Goal: Transaction & Acquisition: Purchase product/service

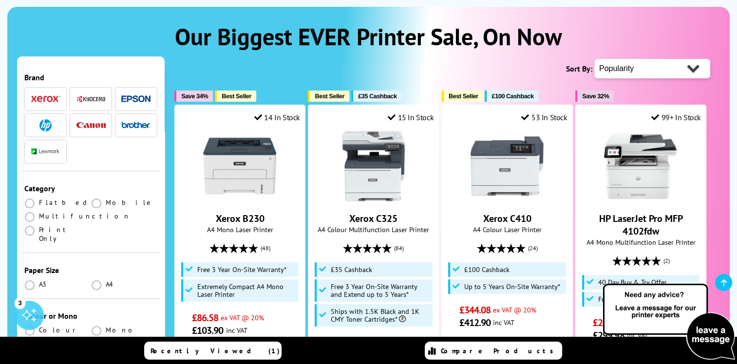
scroll to position [146, 0]
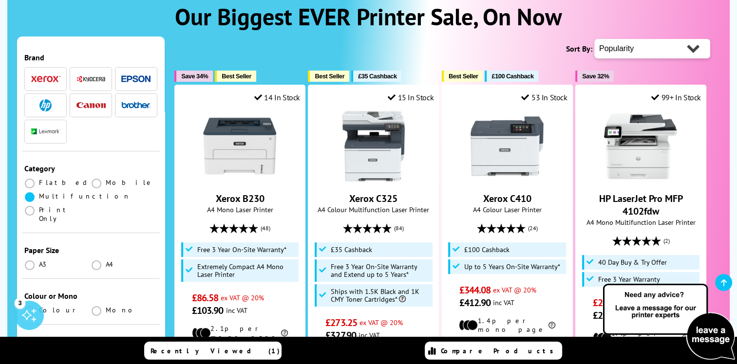
click at [29, 192] on span at bounding box center [30, 197] width 10 height 10
click at [39, 193] on input "radio" at bounding box center [39, 193] width 0 height 0
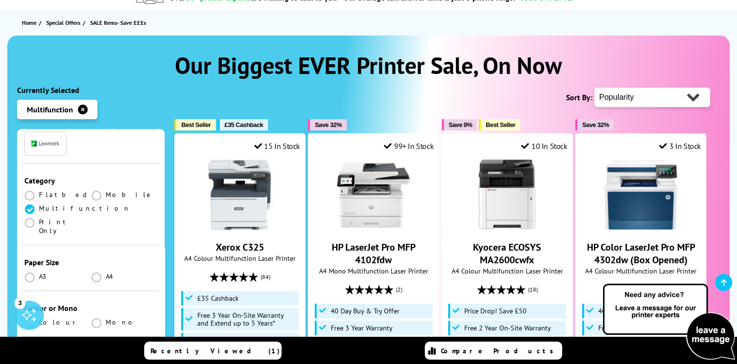
scroll to position [146, 0]
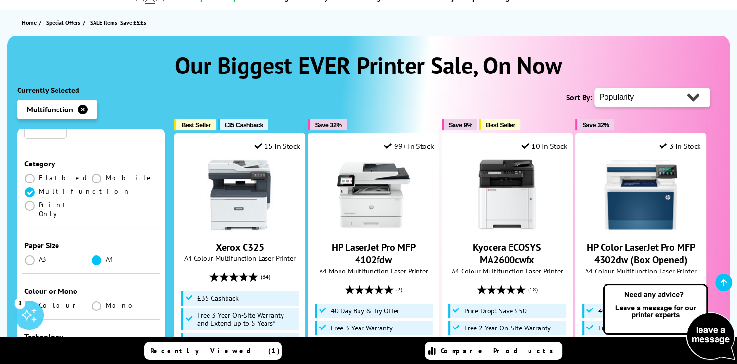
click at [93, 256] on span at bounding box center [97, 261] width 10 height 10
click at [106, 257] on input "radio" at bounding box center [106, 257] width 0 height 0
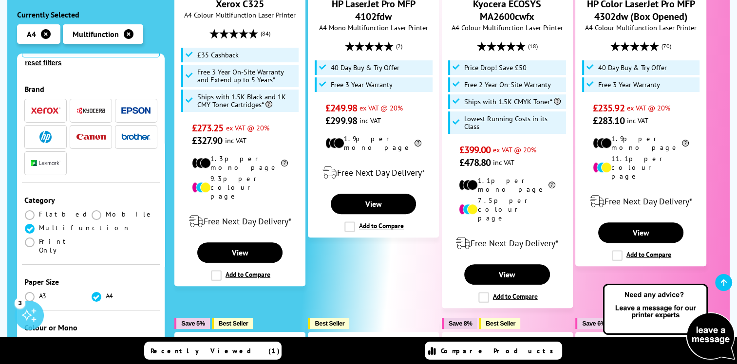
scroll to position [146, 0]
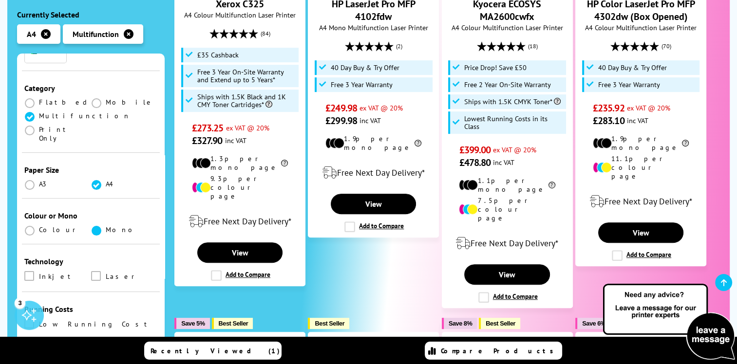
click at [93, 226] on span at bounding box center [97, 231] width 10 height 10
click at [106, 227] on input "radio" at bounding box center [106, 227] width 0 height 0
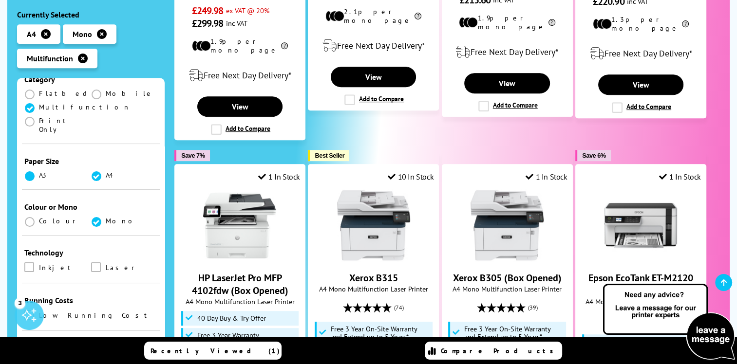
scroll to position [195, 0]
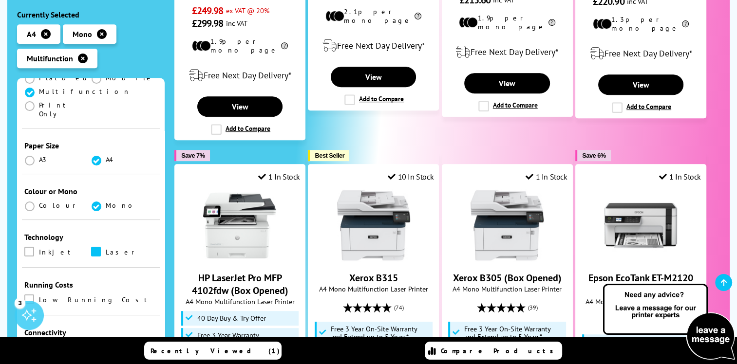
click at [93, 247] on span at bounding box center [96, 252] width 10 height 10
click at [105, 248] on input "checkbox" at bounding box center [105, 248] width 0 height 0
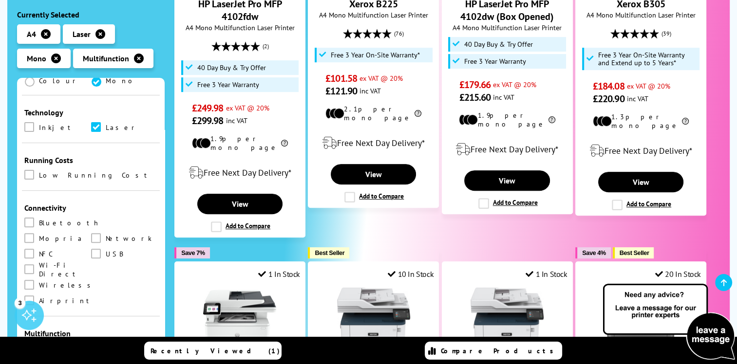
scroll to position [341, 0]
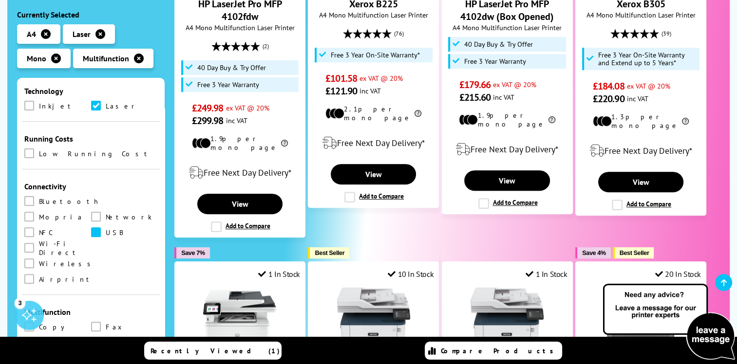
click at [91, 227] on span at bounding box center [96, 232] width 10 height 10
click at [105, 229] on input "checkbox" at bounding box center [105, 229] width 0 height 0
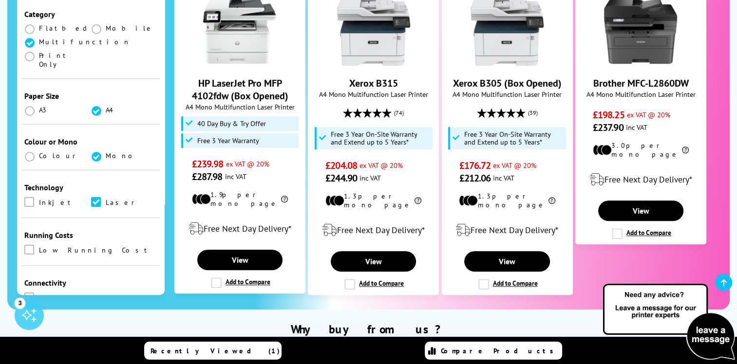
scroll to position [195, 0]
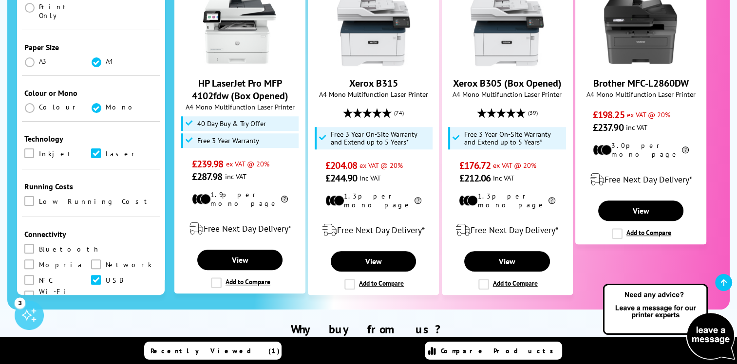
click at [29, 306] on span at bounding box center [29, 311] width 10 height 10
click at [38, 308] on input "checkbox" at bounding box center [38, 308] width 0 height 0
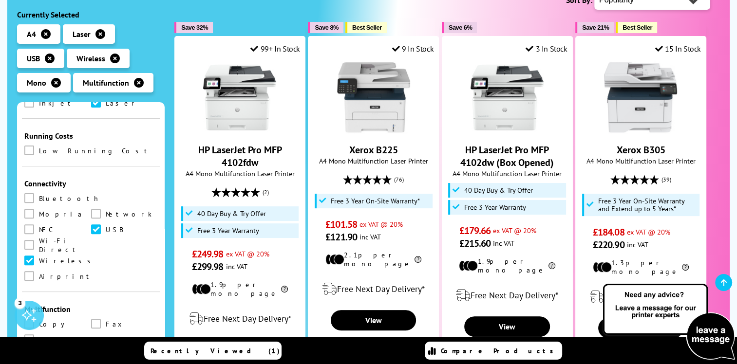
scroll to position [390, 0]
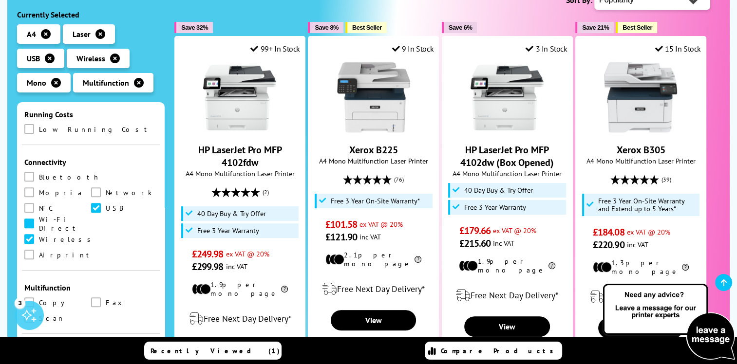
click at [34, 219] on span at bounding box center [29, 224] width 10 height 10
click at [38, 220] on Direct "checkbox" at bounding box center [38, 220] width 0 height 0
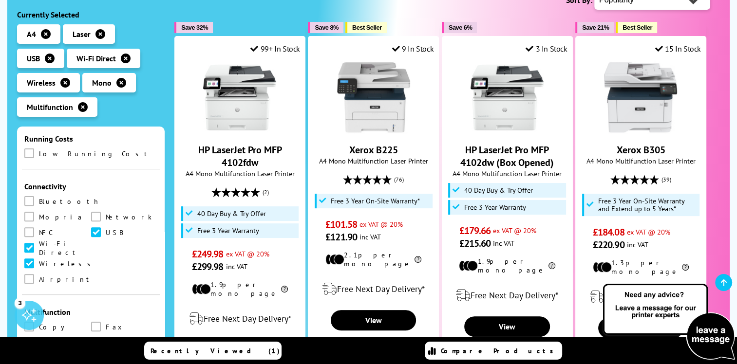
scroll to position [438, 0]
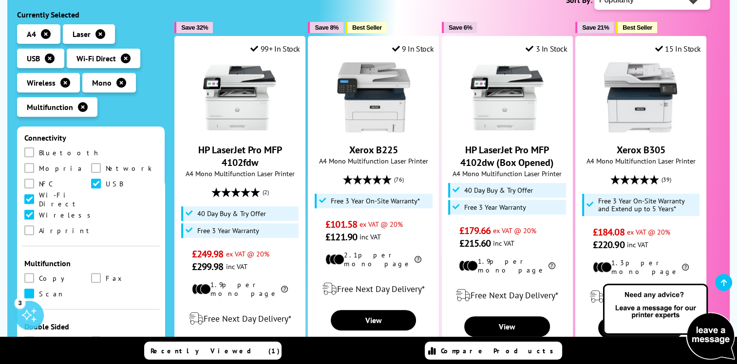
click at [31, 289] on span at bounding box center [29, 294] width 10 height 10
click at [38, 290] on input "checkbox" at bounding box center [38, 290] width 0 height 0
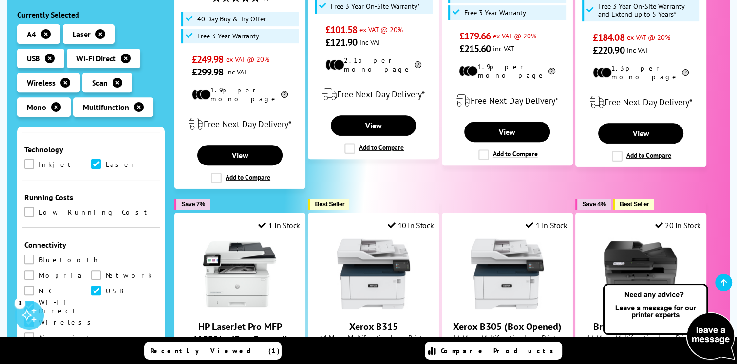
scroll to position [438, 0]
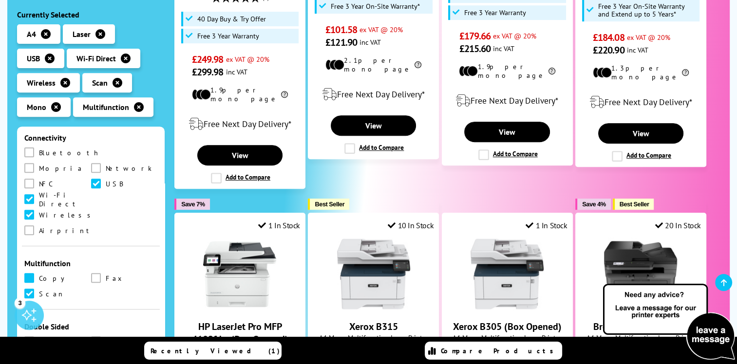
click at [31, 273] on span at bounding box center [29, 278] width 10 height 10
click at [38, 275] on input "checkbox" at bounding box center [38, 275] width 0 height 0
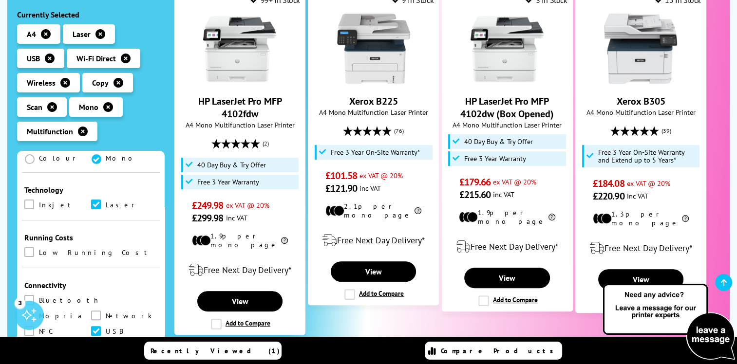
scroll to position [438, 0]
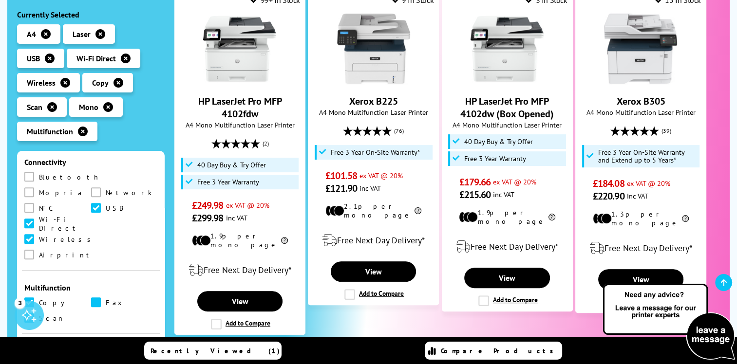
click at [95, 298] on span at bounding box center [96, 303] width 10 height 10
click at [105, 299] on input "checkbox" at bounding box center [105, 299] width 0 height 0
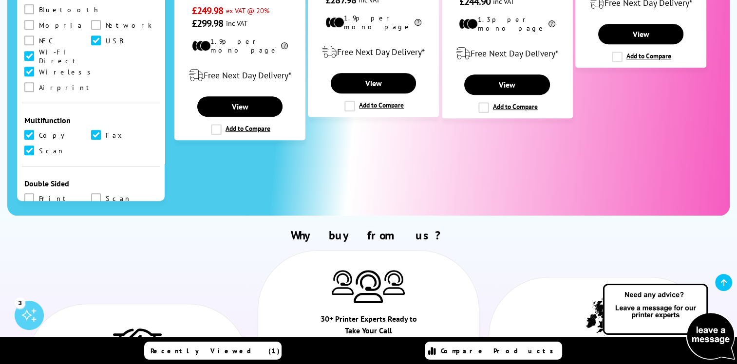
scroll to position [341, 0]
click at [29, 193] on span at bounding box center [29, 198] width 10 height 10
click at [38, 194] on input "checkbox" at bounding box center [38, 194] width 0 height 0
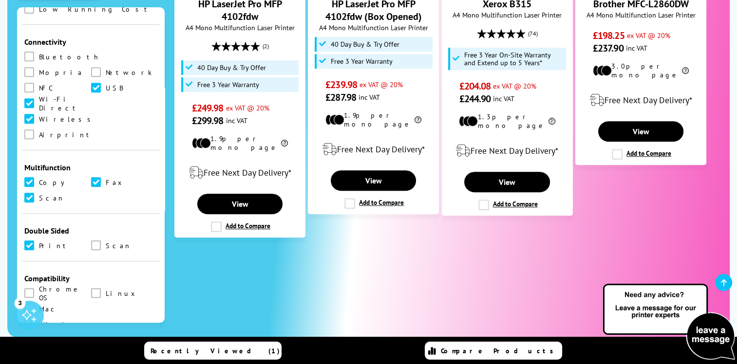
scroll to position [487, 0]
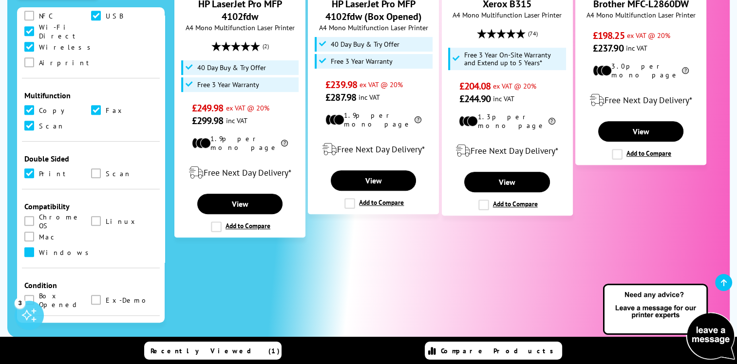
click at [34, 247] on span at bounding box center [29, 252] width 10 height 10
click at [38, 249] on input "checkbox" at bounding box center [38, 249] width 0 height 0
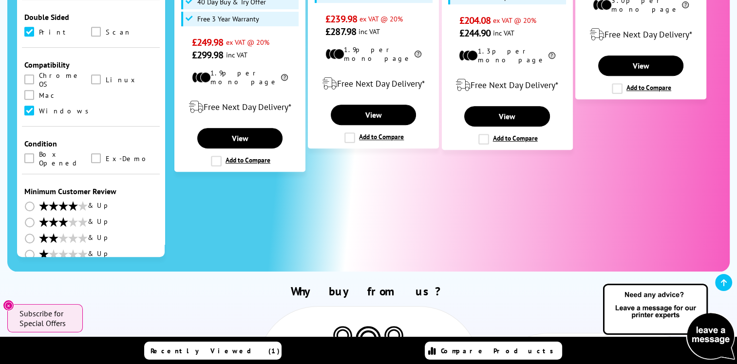
scroll to position [390, 0]
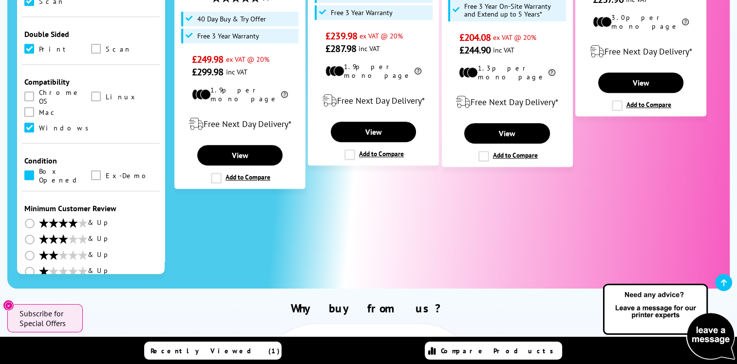
click at [29, 170] on span at bounding box center [29, 175] width 10 height 10
click at [38, 172] on Opened "checkbox" at bounding box center [38, 172] width 0 height 0
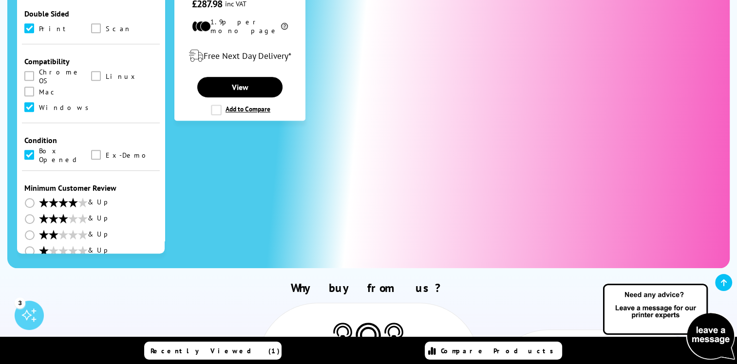
scroll to position [438, 0]
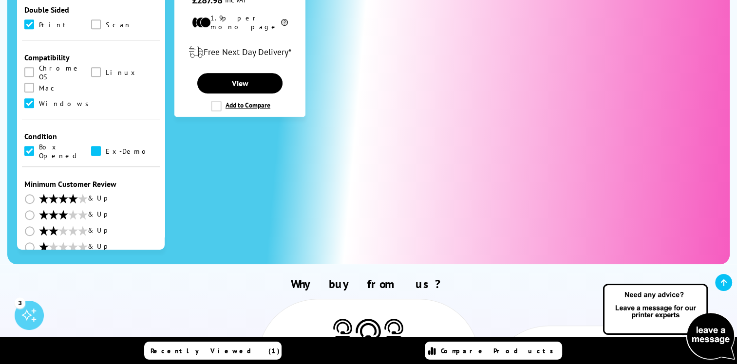
click at [94, 146] on span at bounding box center [96, 151] width 10 height 10
click at [105, 148] on input "checkbox" at bounding box center [105, 148] width 0 height 0
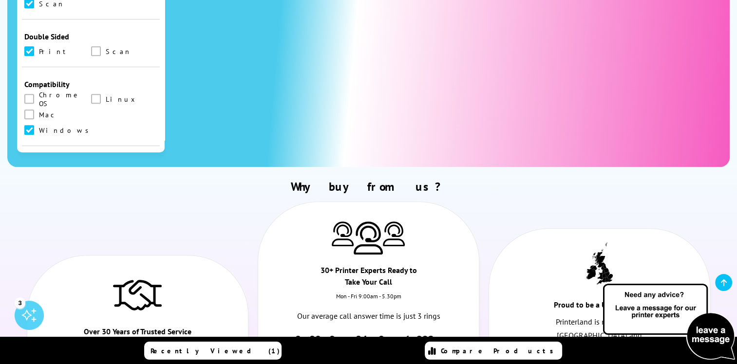
scroll to position [417, 0]
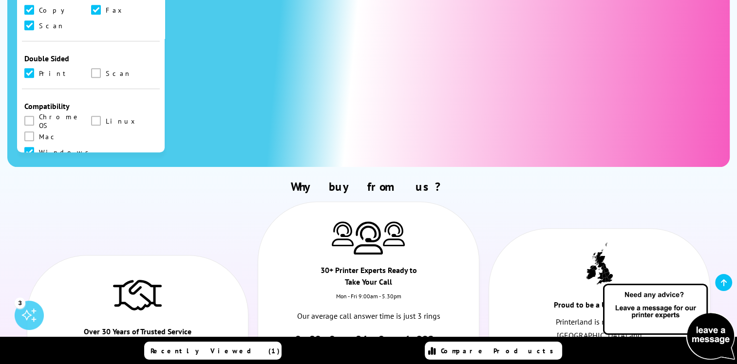
click at [91, 195] on span at bounding box center [96, 200] width 10 height 10
click at [105, 196] on input "checkbox" at bounding box center [105, 196] width 0 height 0
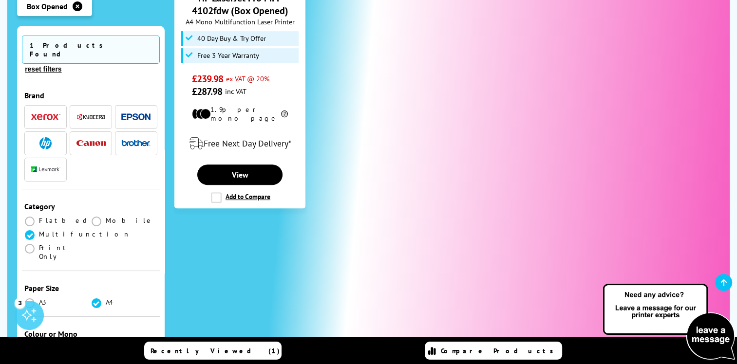
scroll to position [243, 0]
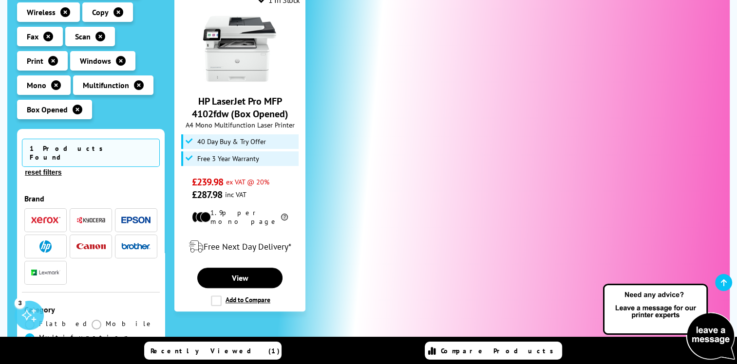
click at [76, 110] on icon "button" at bounding box center [78, 110] width 10 height 10
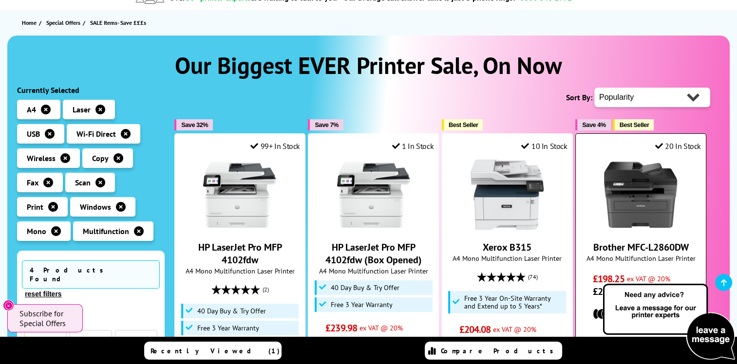
scroll to position [146, 0]
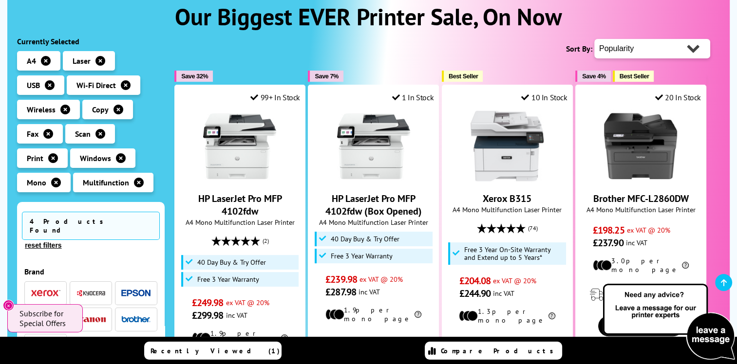
click at [690, 51] on select "Popularity Rating Price - Low to High Price - High to Low Running Costs - Low t…" at bounding box center [652, 48] width 116 height 19
select select "Price Ascending"
click at [594, 39] on select "Popularity Rating Price - Low to High Price - High to Low Running Costs - Low t…" at bounding box center [652, 48] width 116 height 19
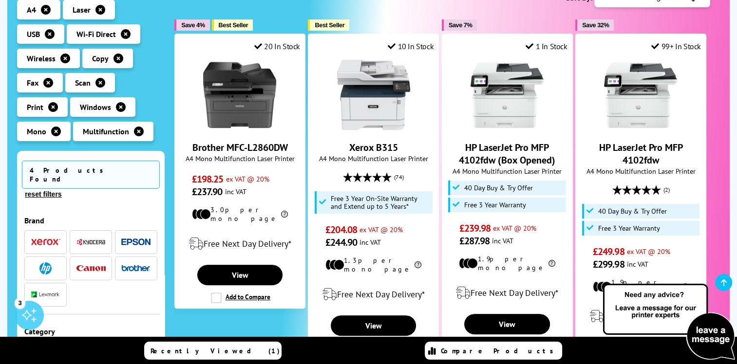
scroll to position [195, 0]
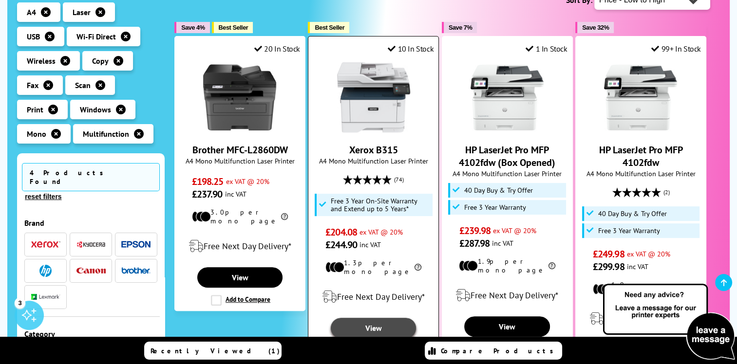
click at [372, 318] on link "View" at bounding box center [373, 328] width 85 height 20
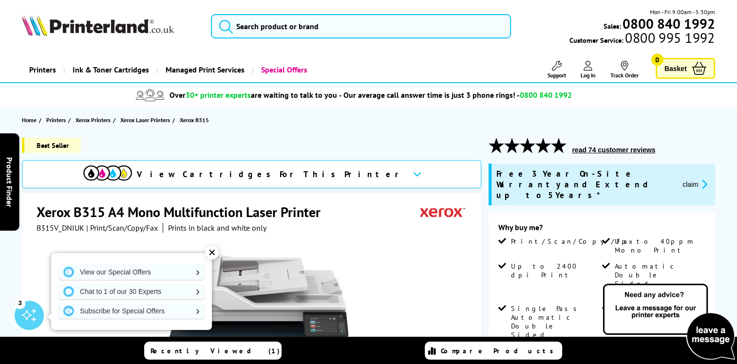
click at [210, 251] on div "✕" at bounding box center [212, 253] width 14 height 14
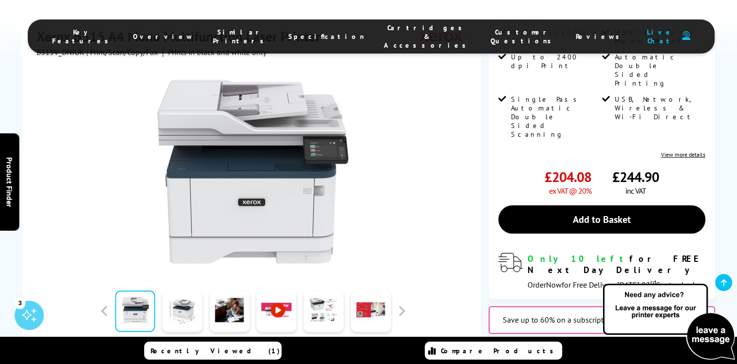
scroll to position [195, 0]
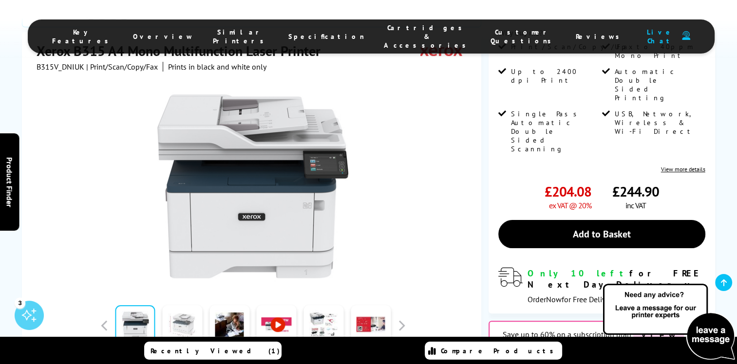
click at [179, 305] on link at bounding box center [182, 325] width 40 height 41
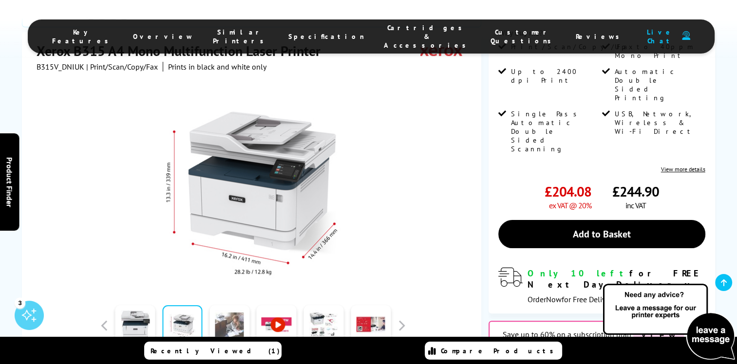
click at [226, 305] on link at bounding box center [229, 325] width 40 height 41
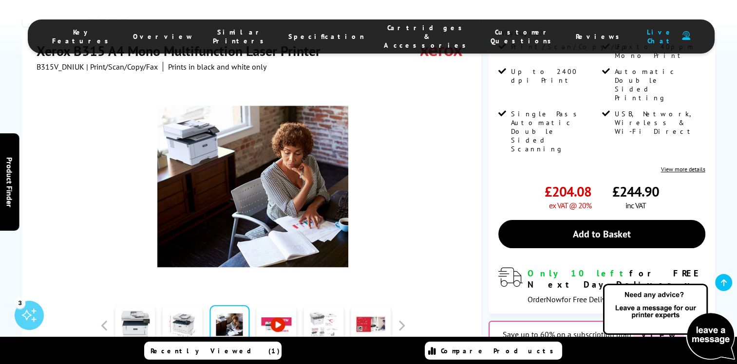
click at [323, 305] on link at bounding box center [323, 325] width 40 height 41
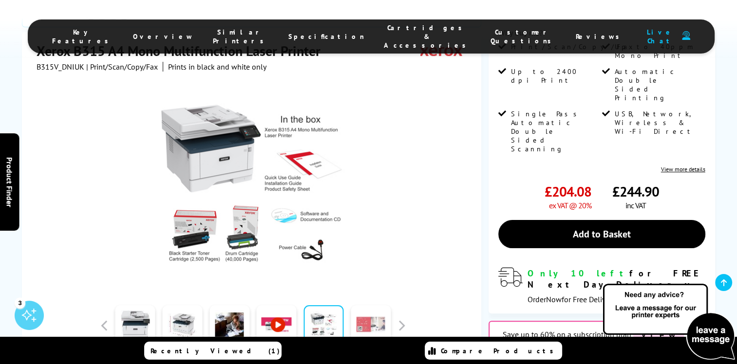
click at [375, 305] on link at bounding box center [371, 325] width 40 height 41
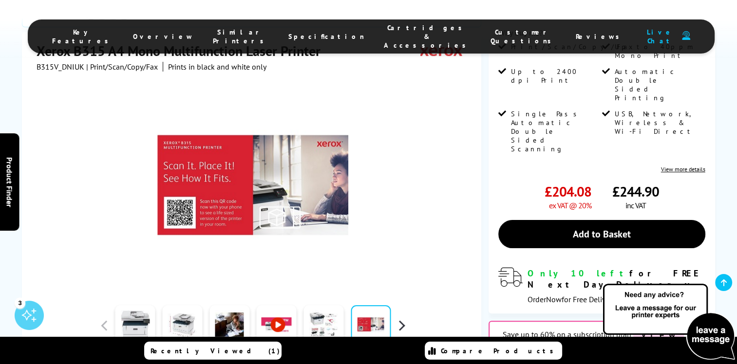
click at [400, 318] on button "button" at bounding box center [401, 325] width 15 height 15
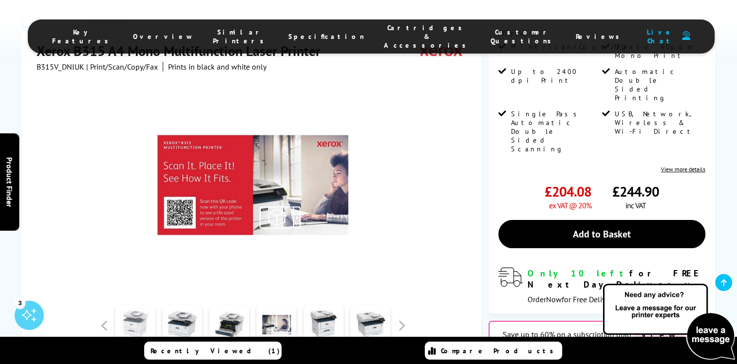
click at [136, 305] on link at bounding box center [135, 325] width 40 height 41
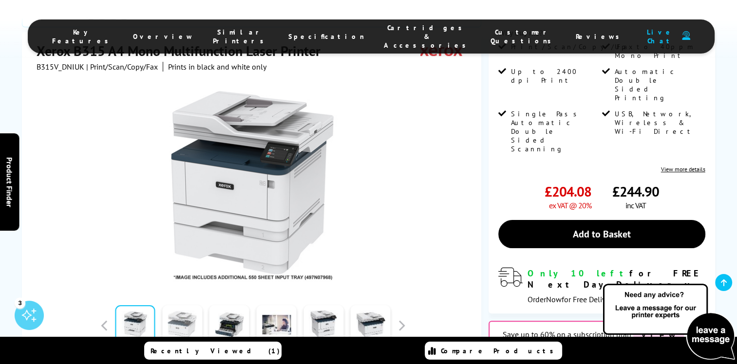
click at [186, 305] on link at bounding box center [182, 325] width 40 height 41
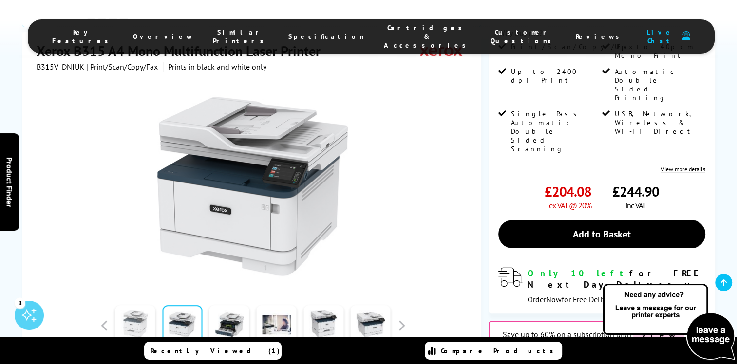
click at [141, 305] on link at bounding box center [135, 325] width 40 height 41
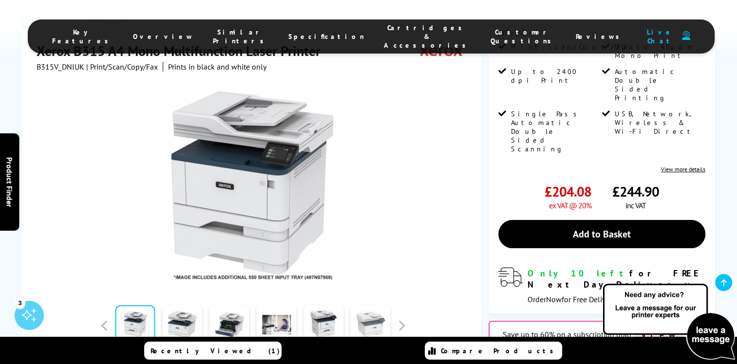
click at [370, 305] on link at bounding box center [371, 325] width 40 height 41
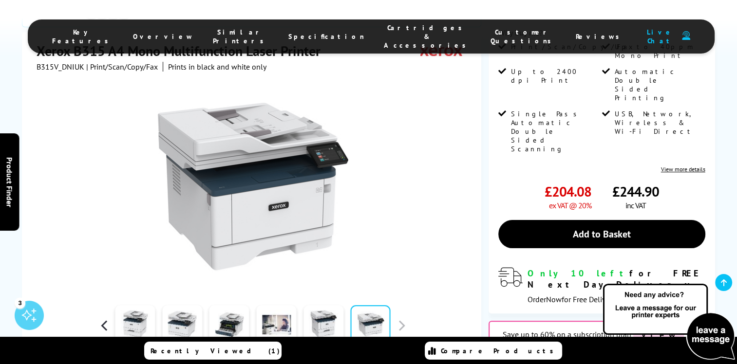
click at [106, 318] on button "button" at bounding box center [104, 325] width 15 height 15
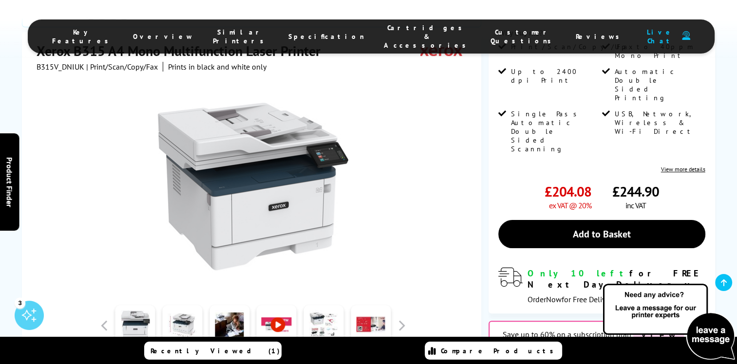
click at [275, 305] on link at bounding box center [277, 325] width 40 height 41
